Goal: Task Accomplishment & Management: Complete application form

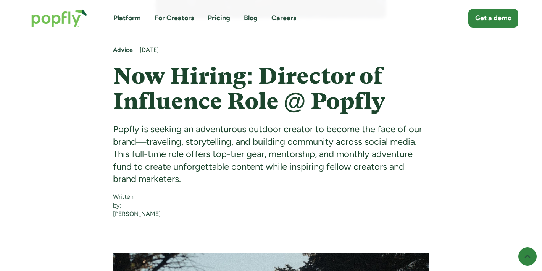
click at [129, 21] on link "Platform" at bounding box center [126, 18] width 27 height 10
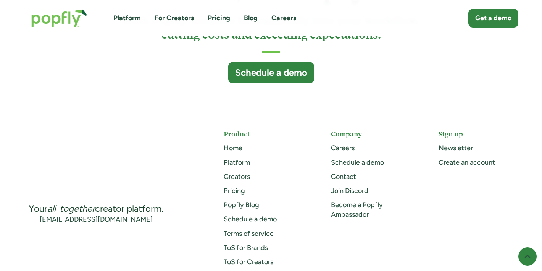
scroll to position [2163, 0]
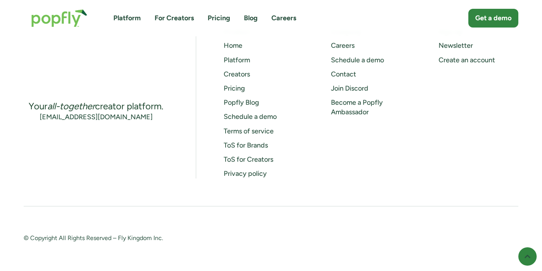
click at [234, 73] on link "Creators" at bounding box center [237, 74] width 26 height 8
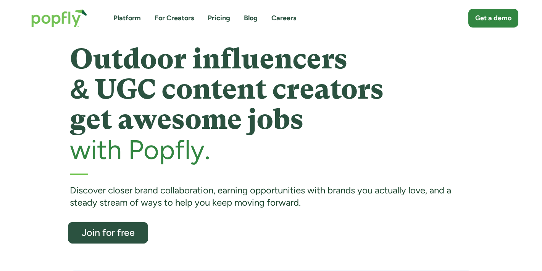
click at [115, 233] on div "Join for free" at bounding box center [108, 232] width 66 height 10
